Goal: Register for event/course

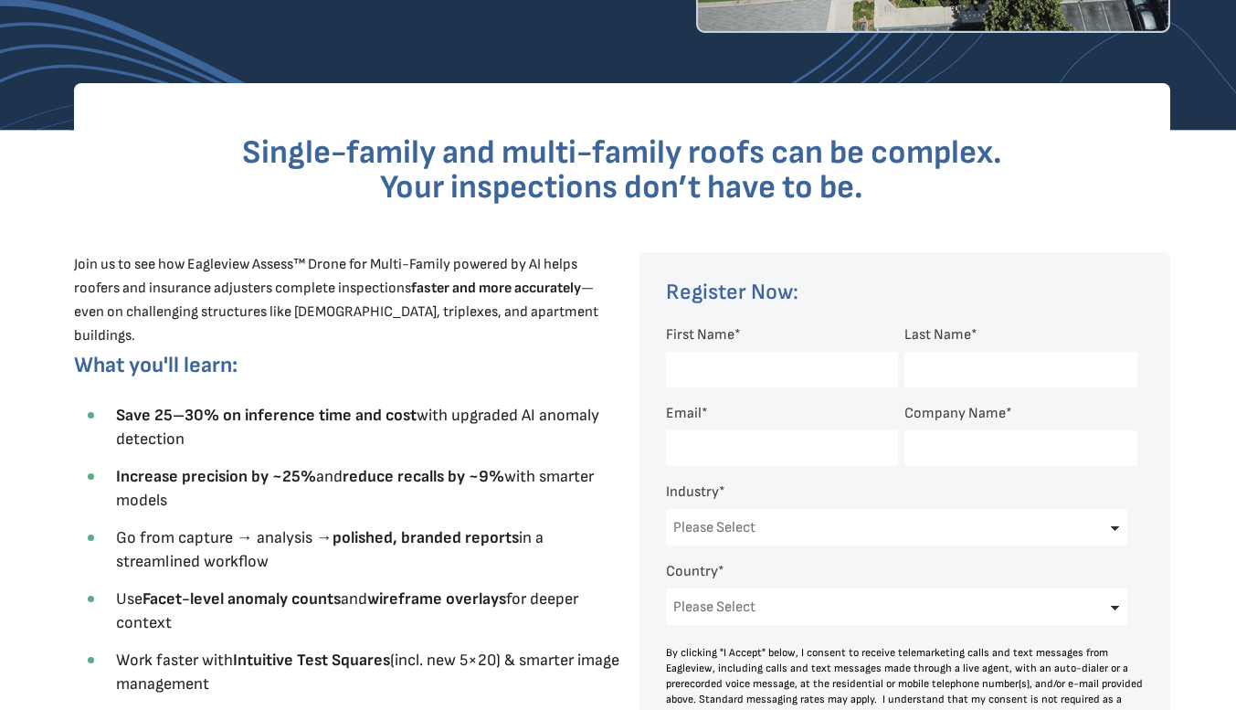
scroll to position [460, 0]
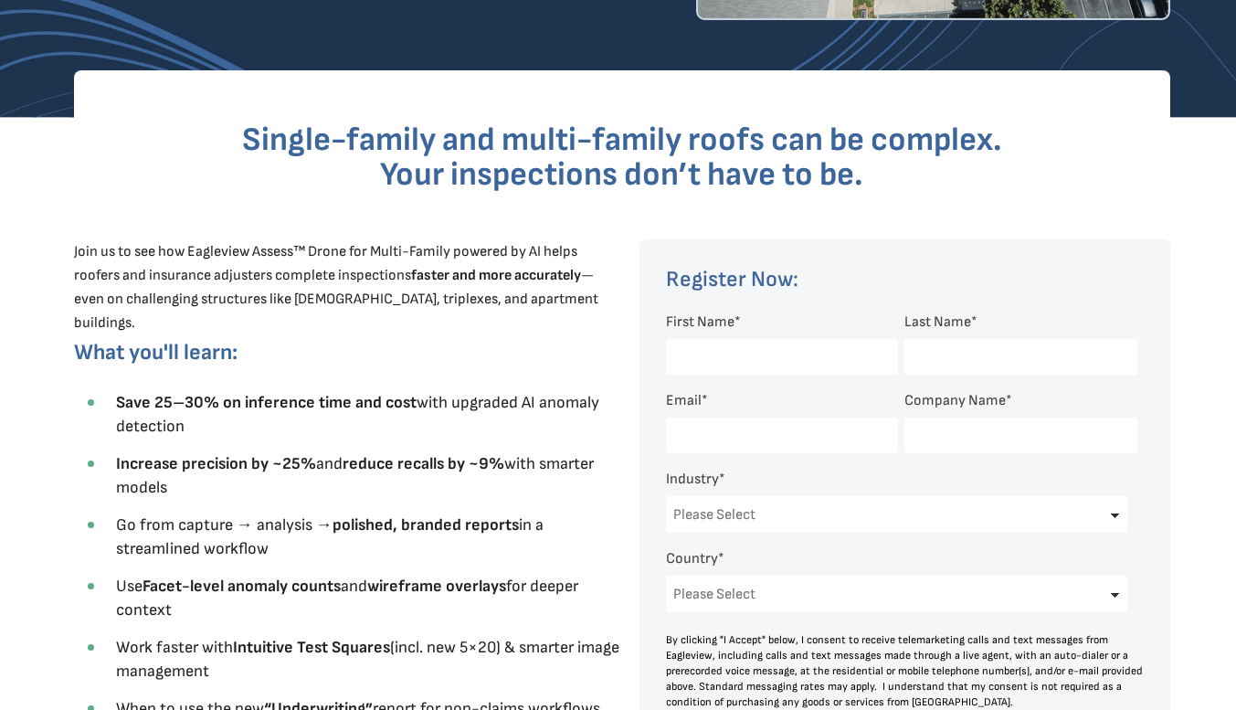
click at [803, 357] on input "First Name *" at bounding box center [782, 357] width 232 height 36
type input "Yaseen"
type input "[PERSON_NAME]"
type input "[EMAIL_ADDRESS][DOMAIN_NAME]"
select select "[GEOGRAPHIC_DATA]"
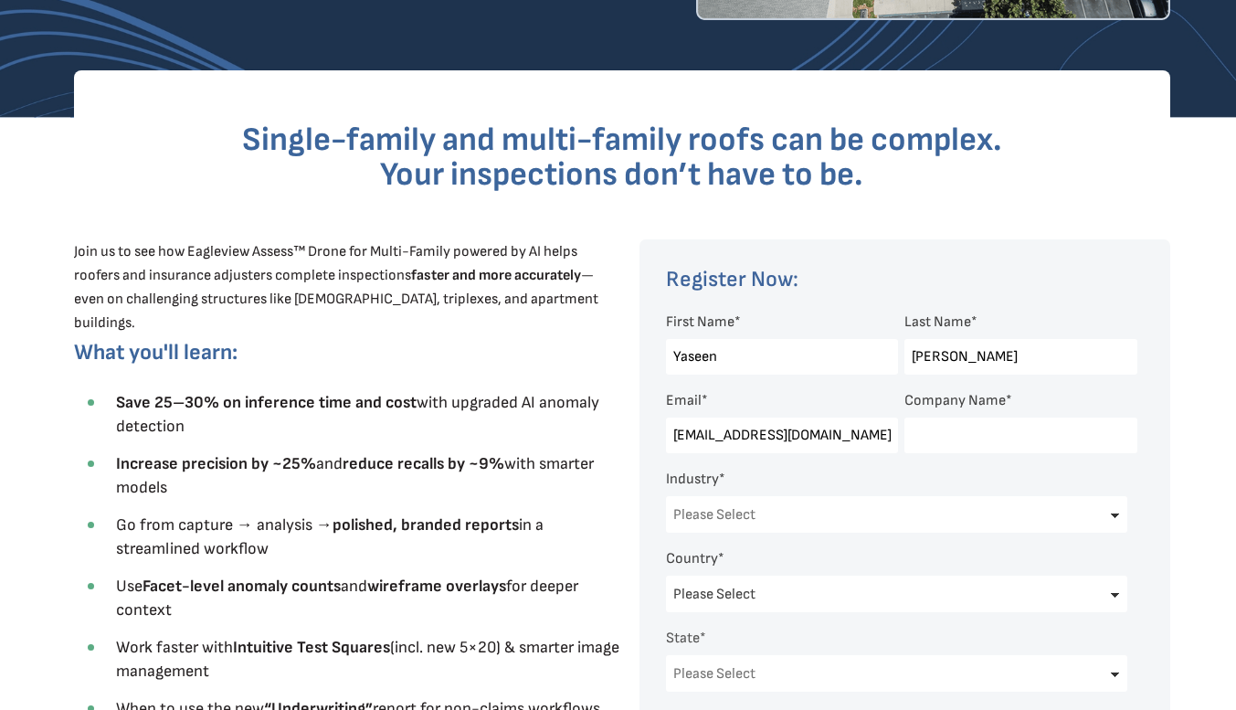
select select "[US_STATE]"
click at [807, 514] on select "Please Select Architects & Engineering Construction Electric/Gas Utilities Gove…" at bounding box center [897, 514] width 462 height 37
select select "Construction"
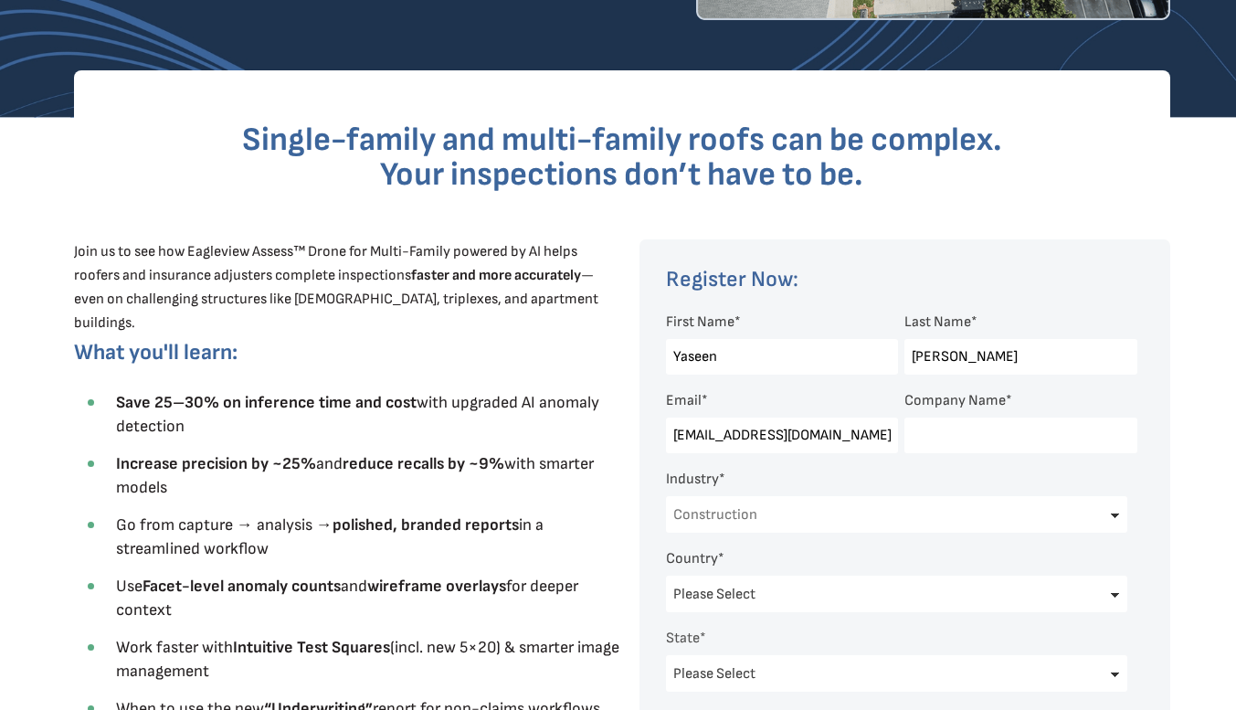
click at [666, 498] on select "Please Select Architects & Engineering Construction Electric/Gas Utilities Gove…" at bounding box center [897, 514] width 462 height 37
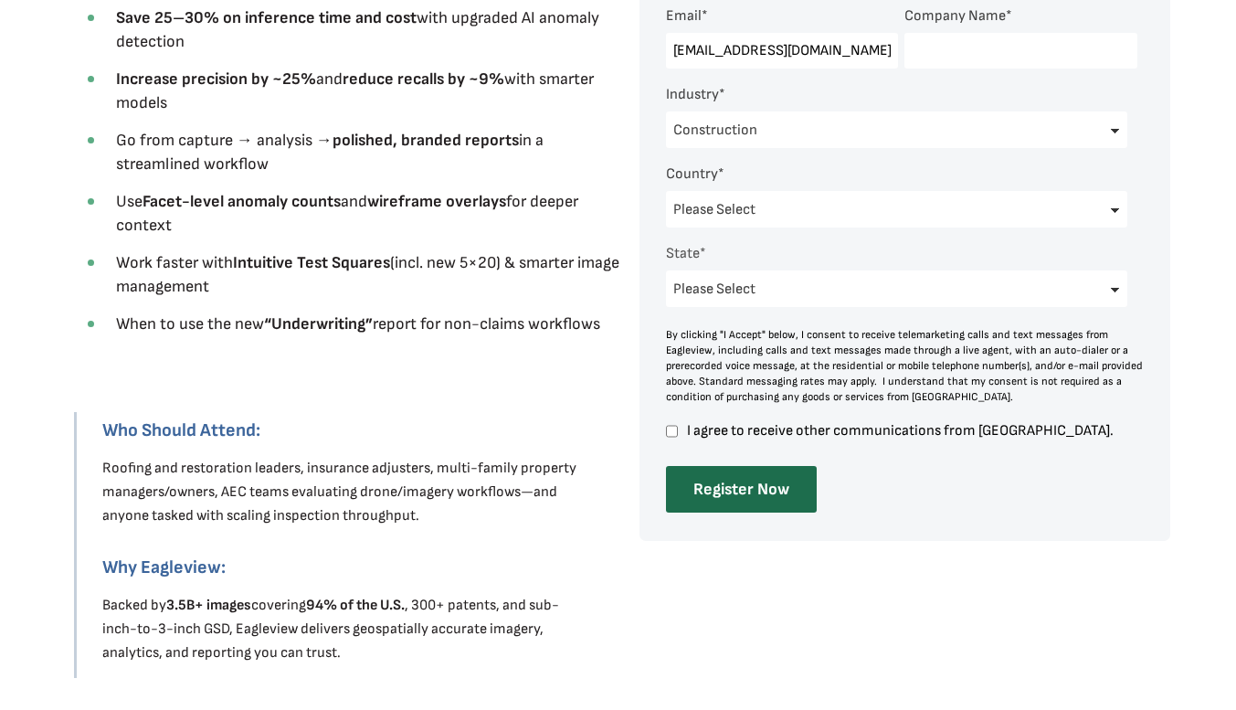
scroll to position [847, 0]
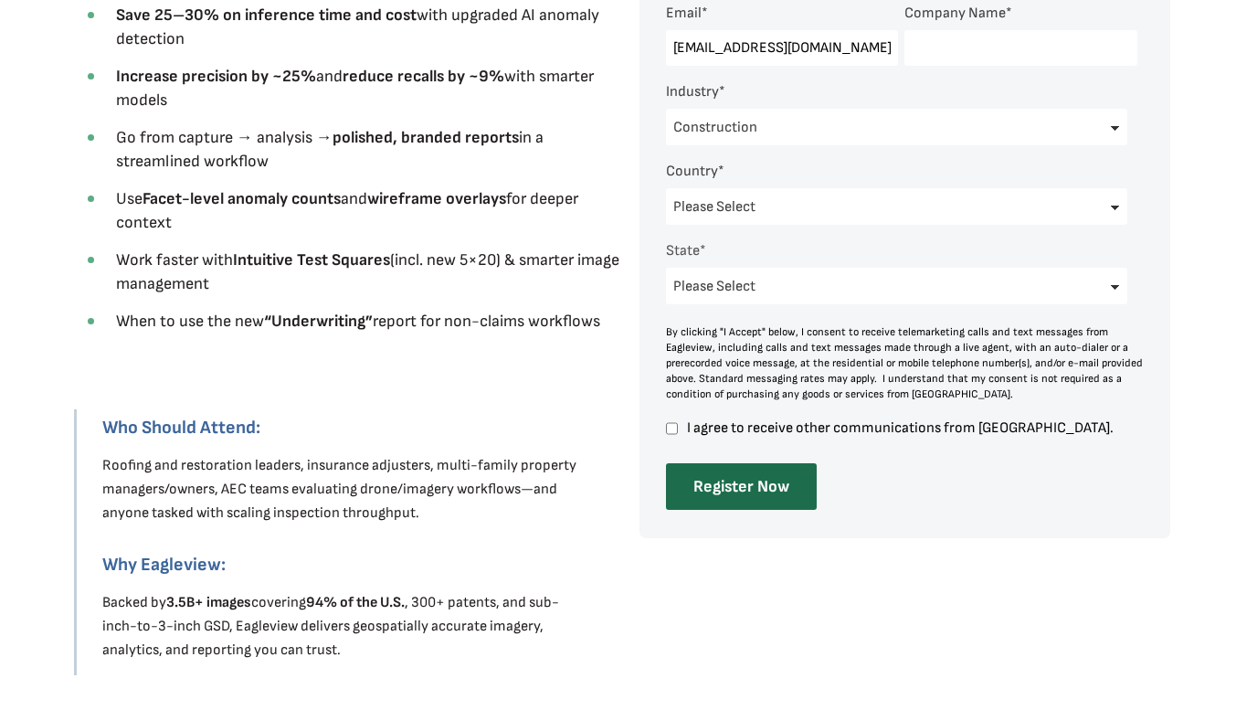
click at [671, 431] on input "I agree to receive other communications from [GEOGRAPHIC_DATA]." at bounding box center [672, 428] width 12 height 16
checkbox input "true"
click at [767, 495] on input "Register Now" at bounding box center [741, 486] width 151 height 47
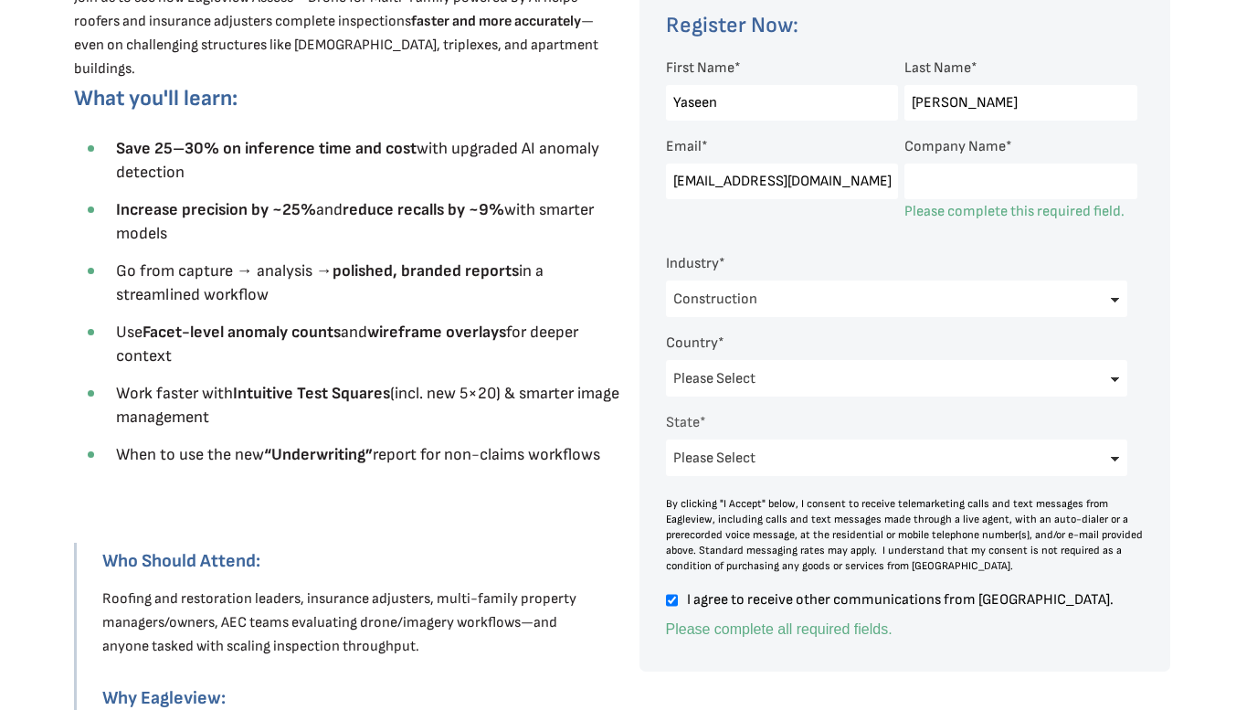
scroll to position [713, 0]
click at [1055, 176] on input "Company Name *" at bounding box center [1020, 182] width 232 height 36
type input "Y Squared Inc"
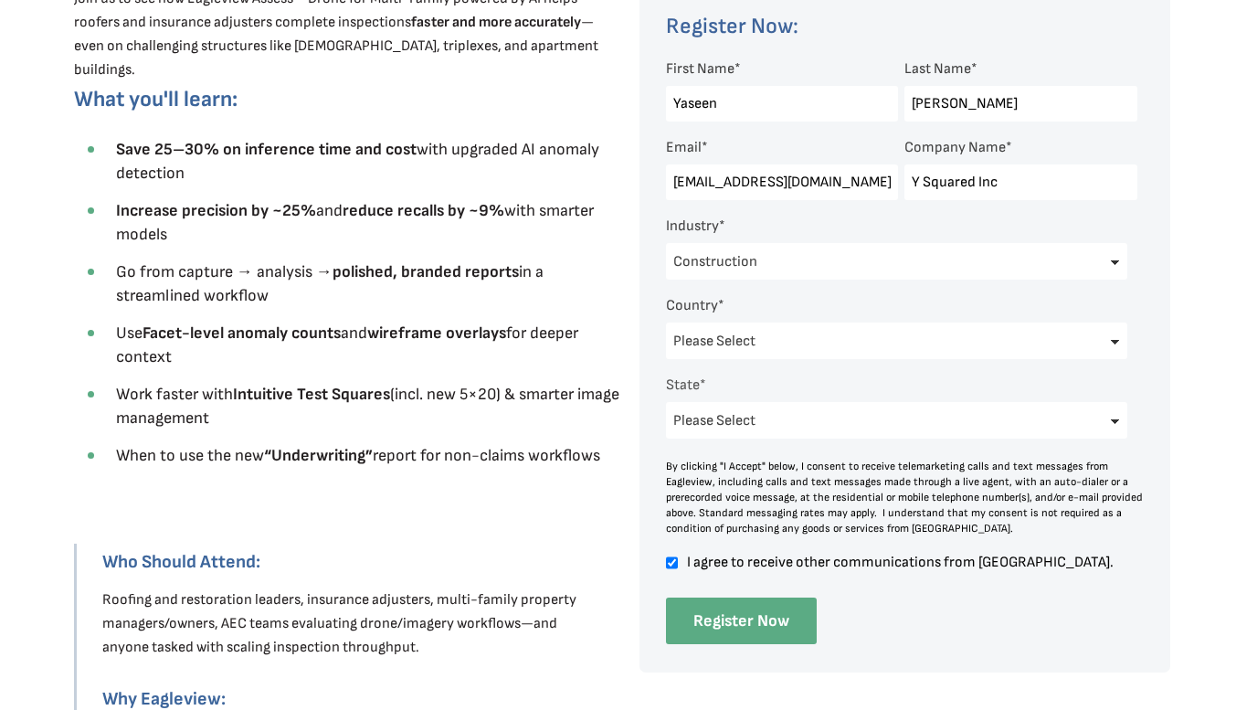
click at [747, 632] on input "Register Now" at bounding box center [741, 620] width 151 height 47
